Goal: Task Accomplishment & Management: Manage account settings

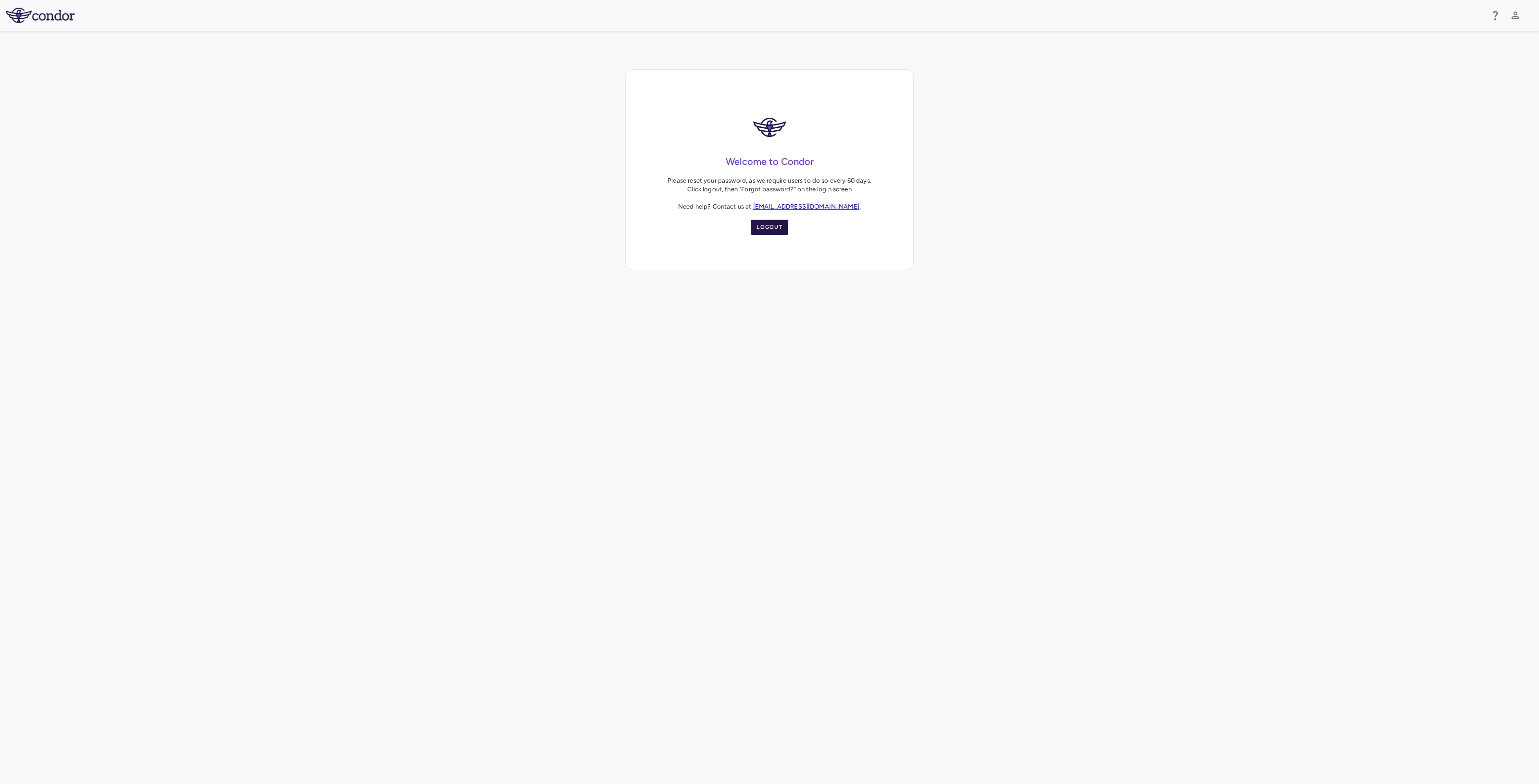
click at [770, 230] on button "Logout" at bounding box center [770, 227] width 38 height 16
click at [776, 230] on button "Logout" at bounding box center [770, 227] width 38 height 16
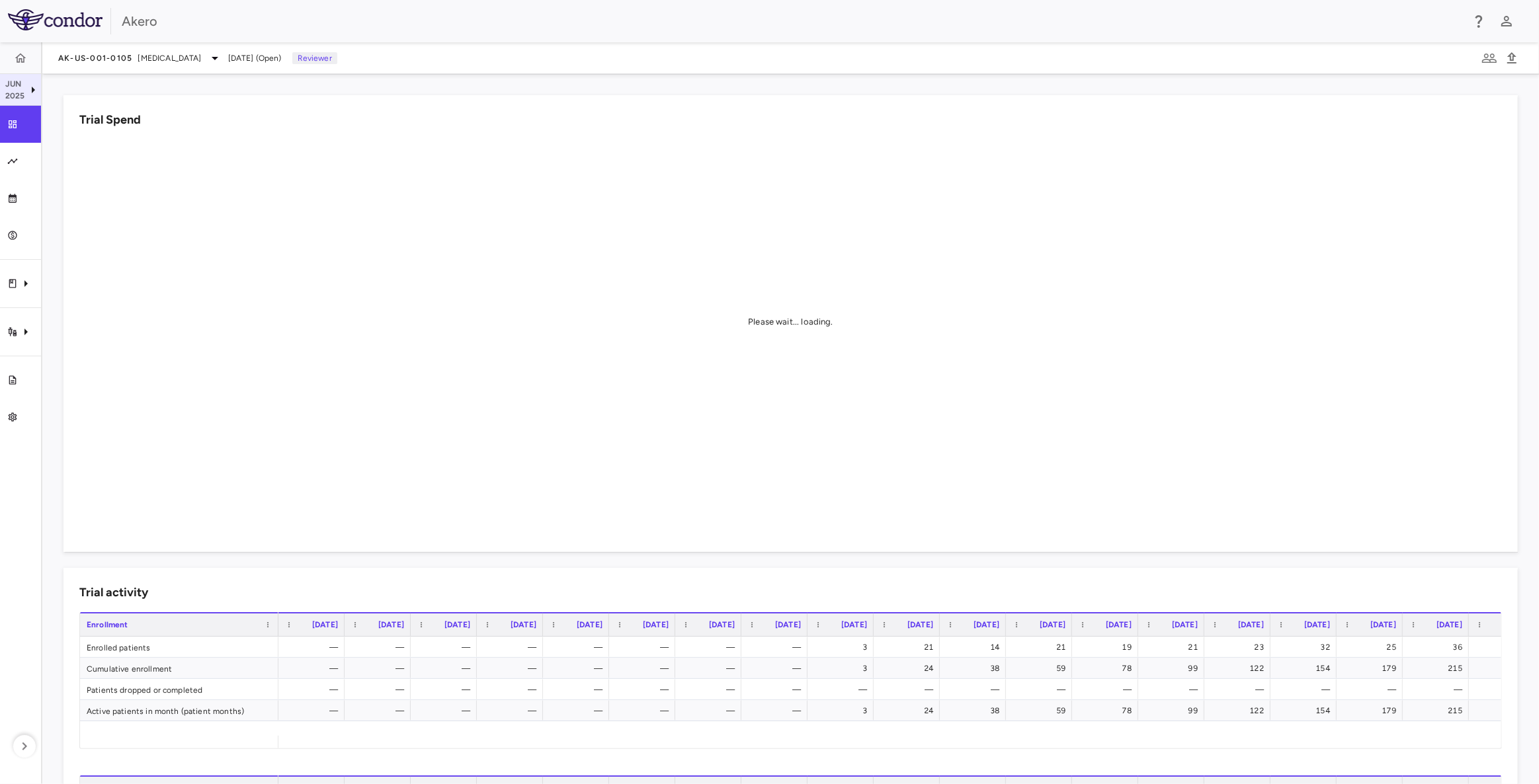
click at [36, 90] on icon at bounding box center [33, 90] width 16 height 16
click at [31, 88] on div at bounding box center [769, 392] width 1539 height 784
click at [19, 202] on div "Financial close" at bounding box center [26, 198] width 16 height 12
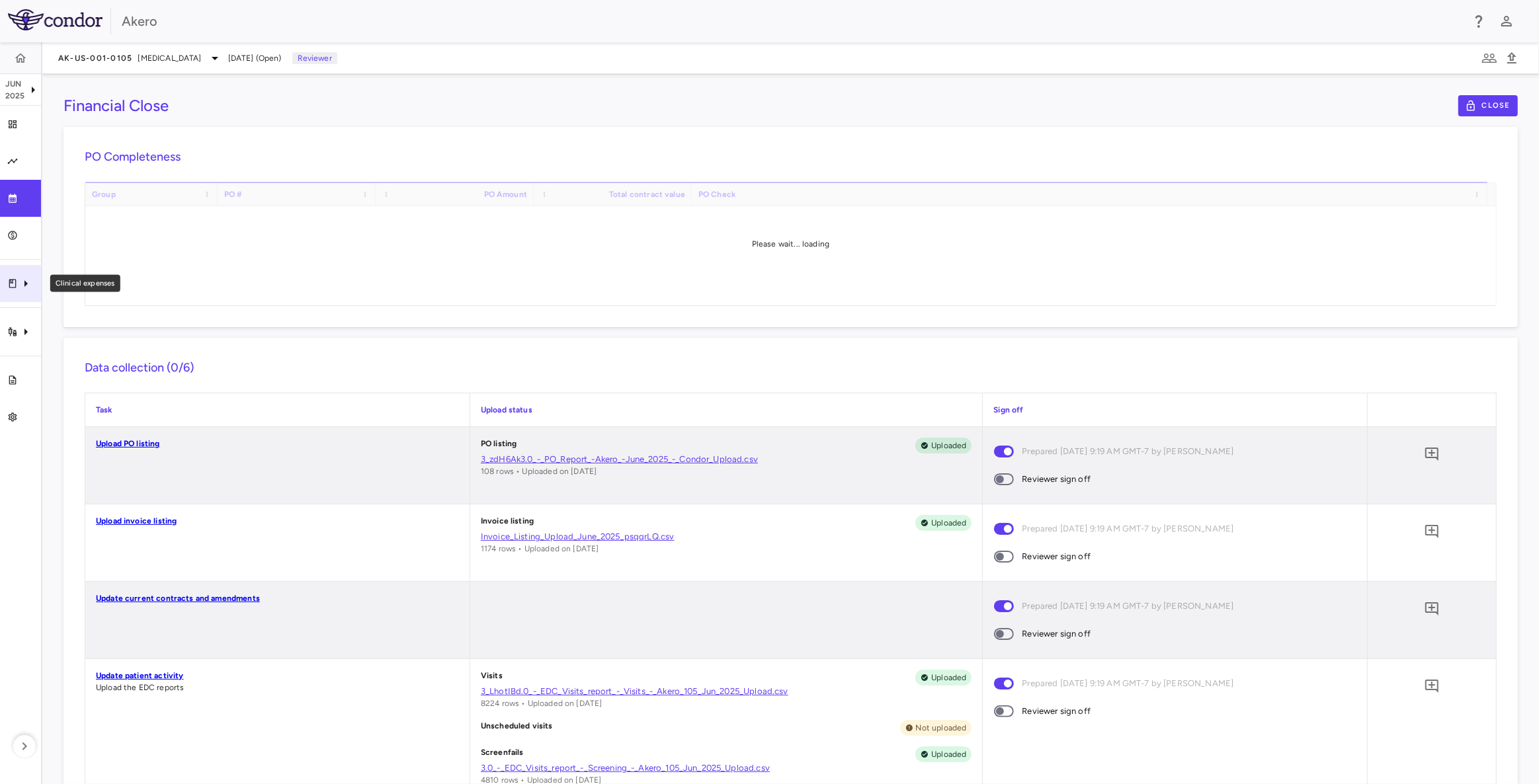
click at [33, 284] on icon "Clinical expenses" at bounding box center [26, 284] width 16 height 16
click at [33, 91] on div at bounding box center [769, 392] width 1539 height 784
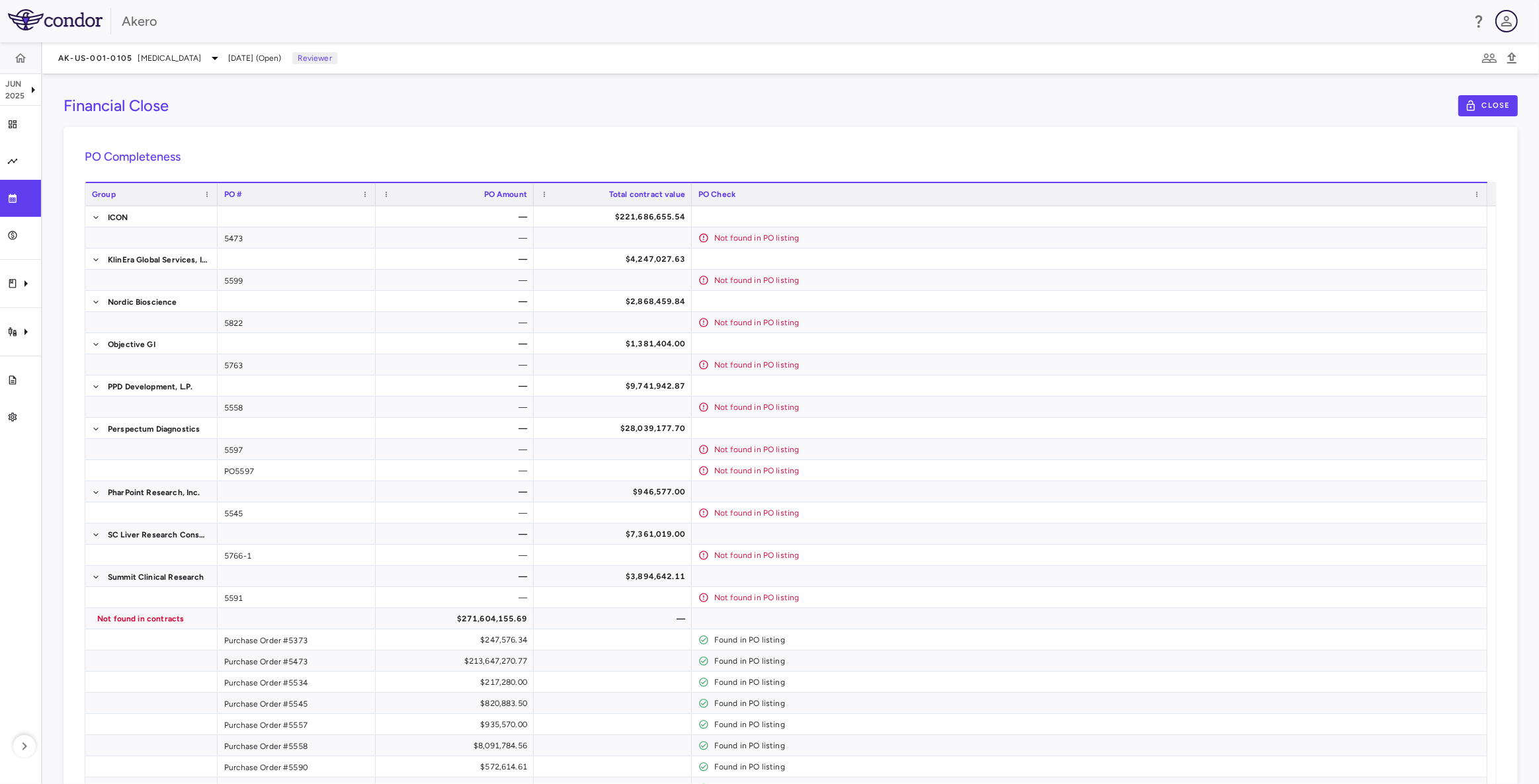
click at [1508, 26] on icon "button" at bounding box center [1507, 22] width 16 height 16
click at [1364, 111] on li "Sign out" at bounding box center [1412, 119] width 180 height 16
